Goal: Transaction & Acquisition: Purchase product/service

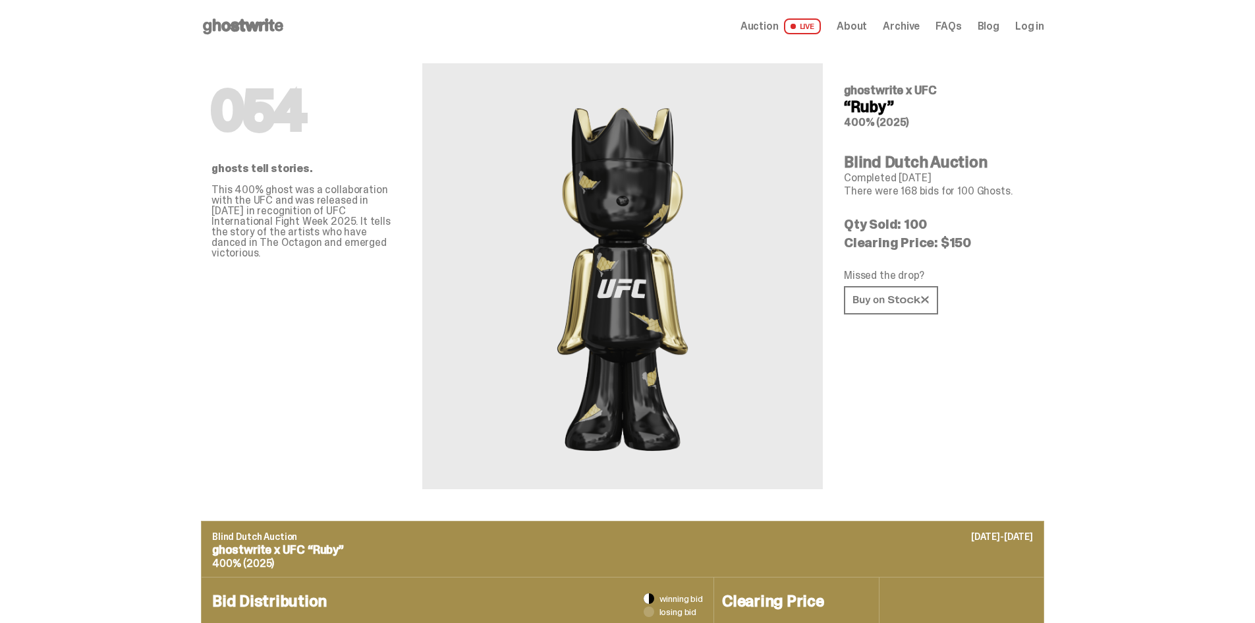
click at [810, 21] on span "LIVE" at bounding box center [803, 26] width 38 height 16
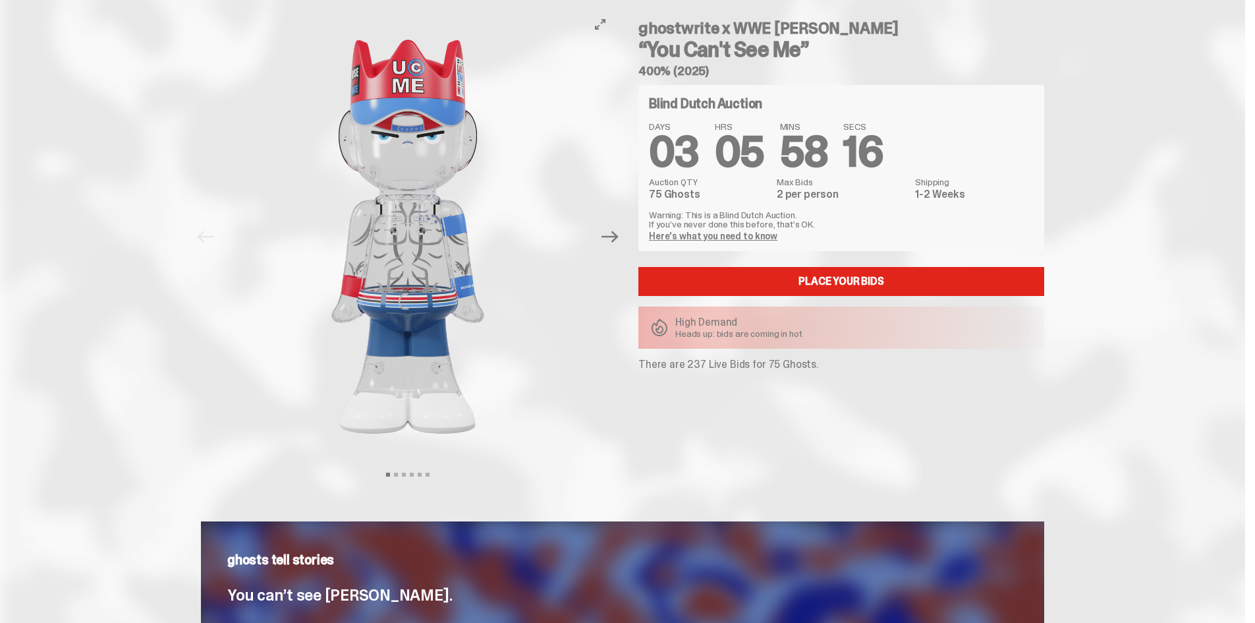
scroll to position [66, 0]
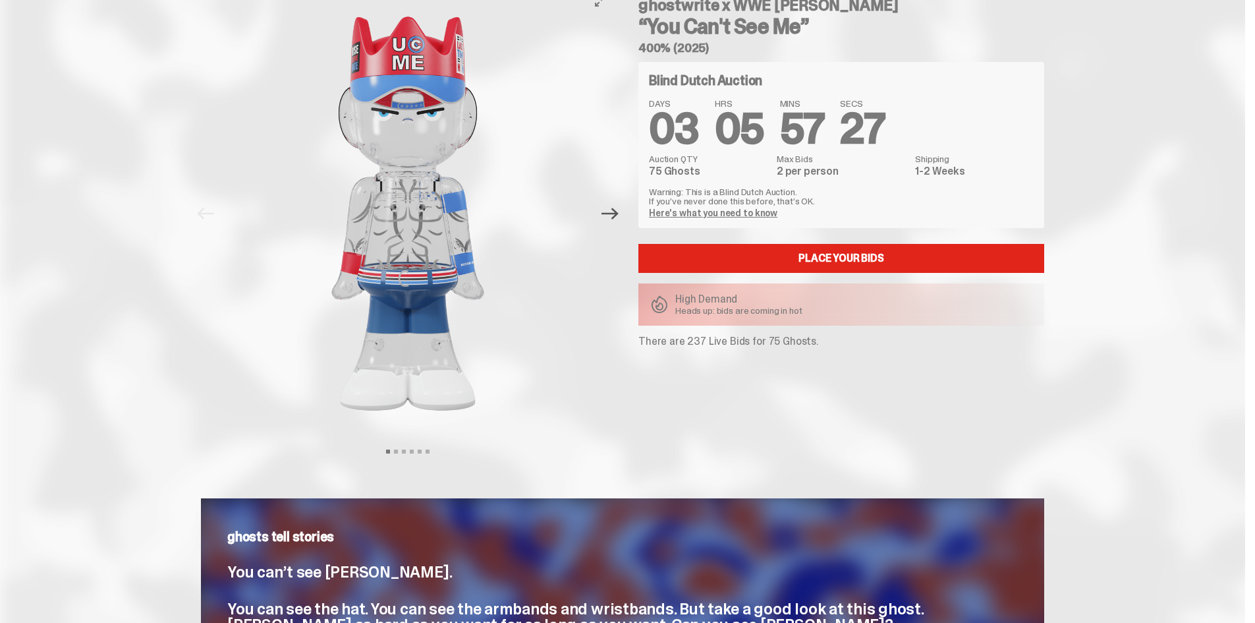
click at [619, 212] on icon "Next" at bounding box center [609, 213] width 17 height 17
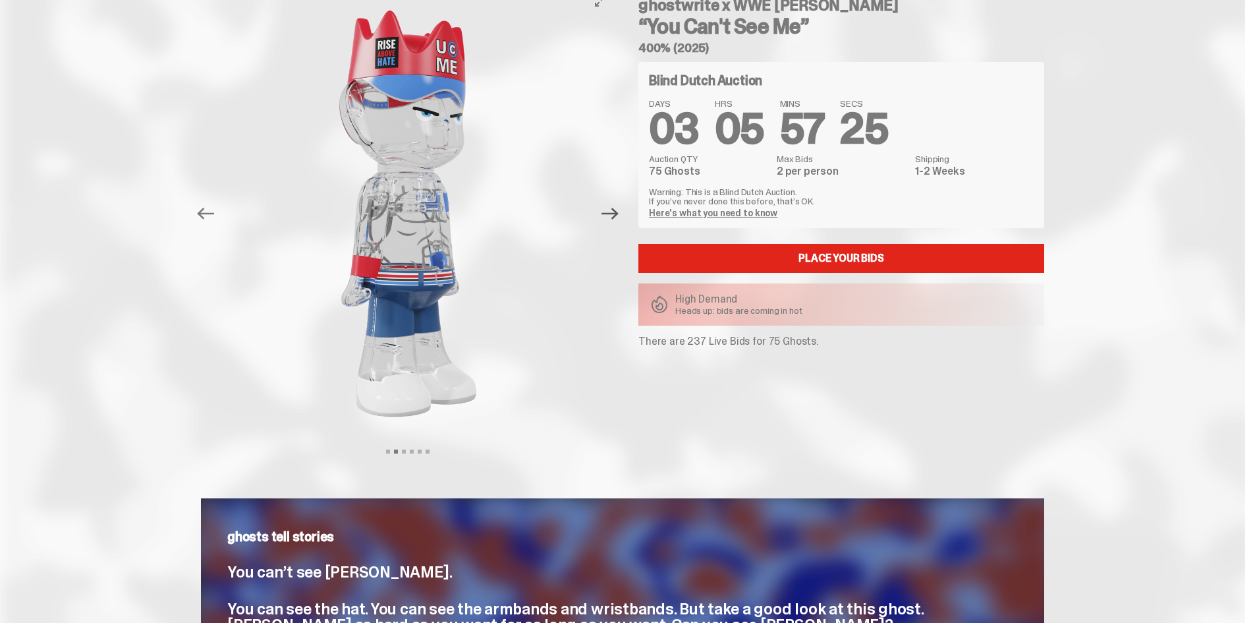
click at [619, 212] on icon "Next" at bounding box center [609, 214] width 17 height 12
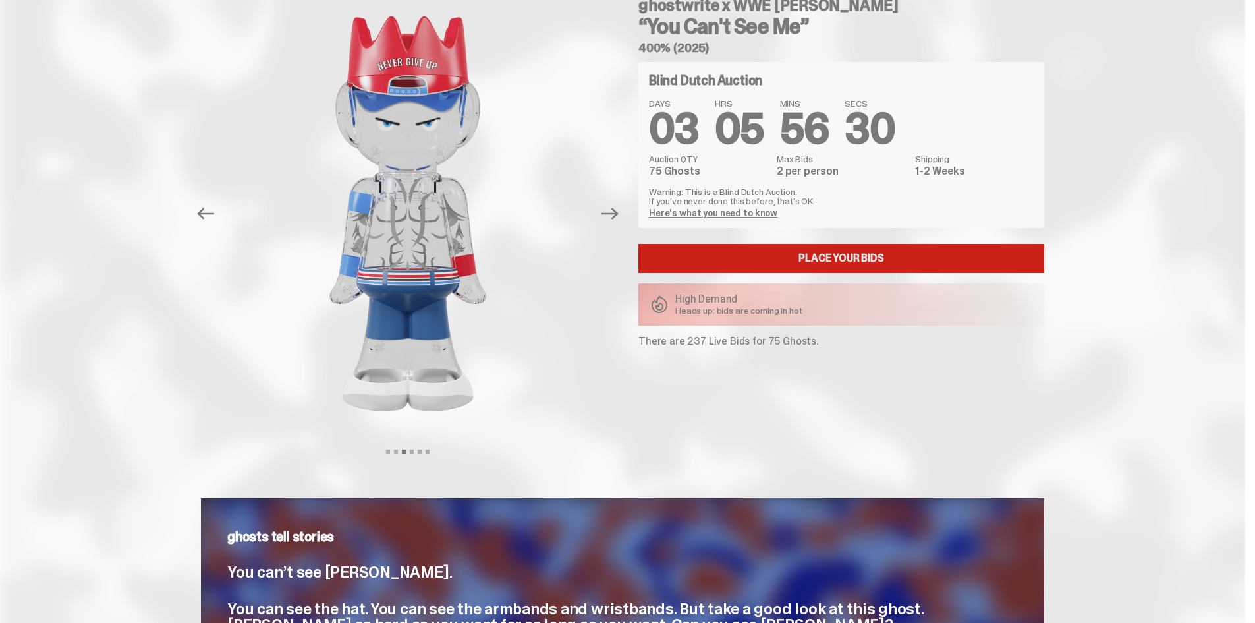
click at [734, 250] on link "Place your Bids" at bounding box center [841, 258] width 406 height 29
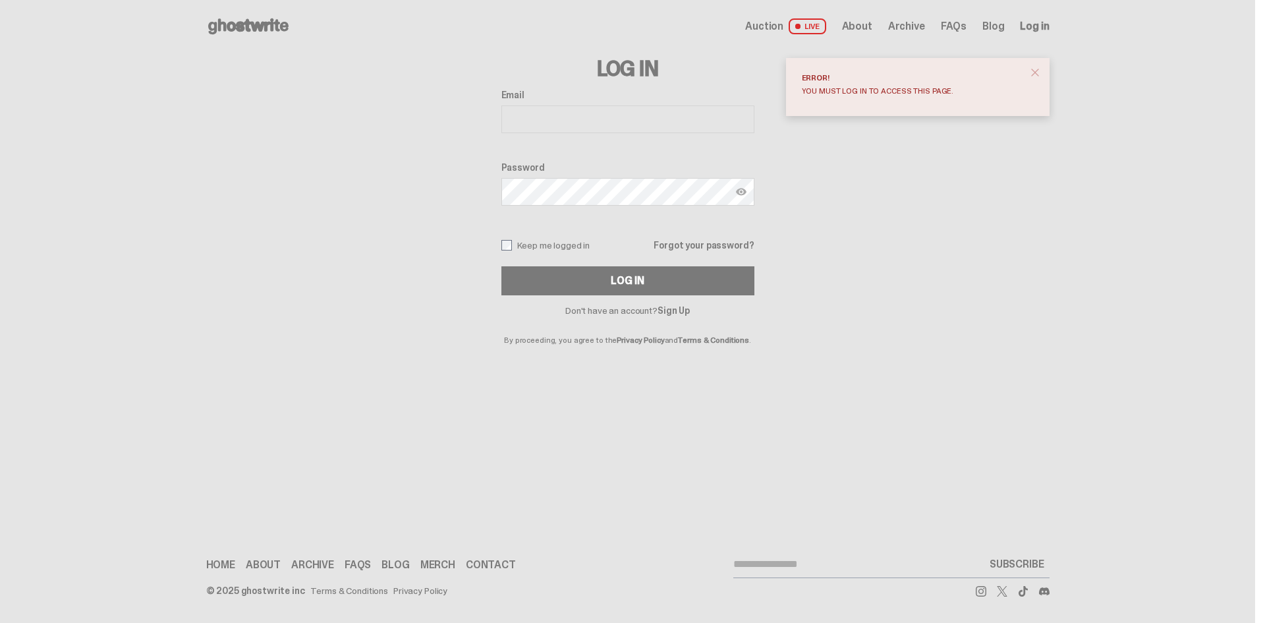
click at [642, 134] on div "Email" at bounding box center [627, 113] width 253 height 46
click at [643, 126] on input "Email" at bounding box center [627, 119] width 253 height 28
click at [644, 125] on input "Email" at bounding box center [627, 119] width 253 height 28
